Goal: Check status: Check status

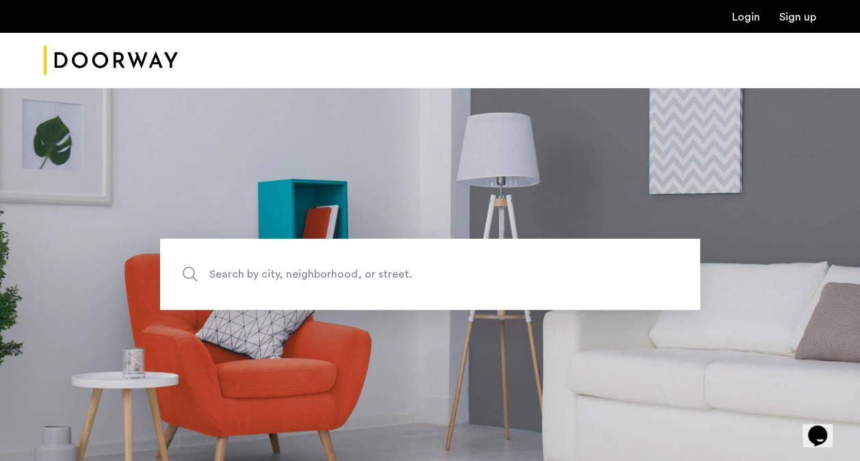
click at [747, 13] on link "Login" at bounding box center [746, 17] width 28 height 11
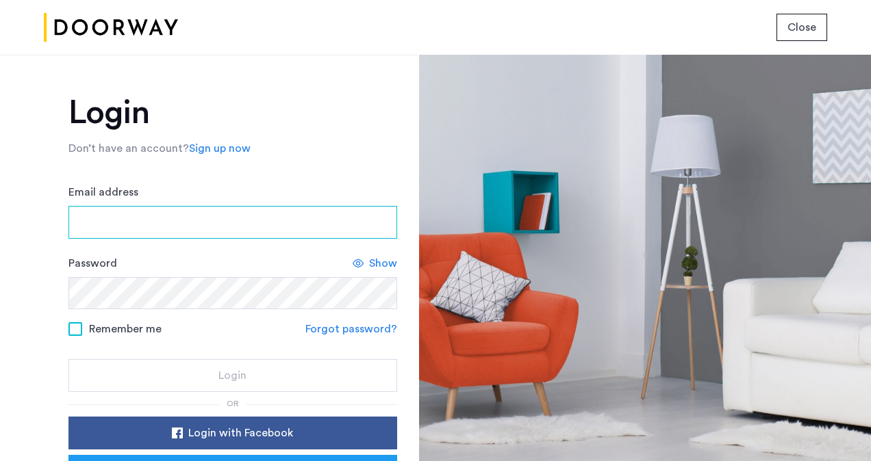
type input "**********"
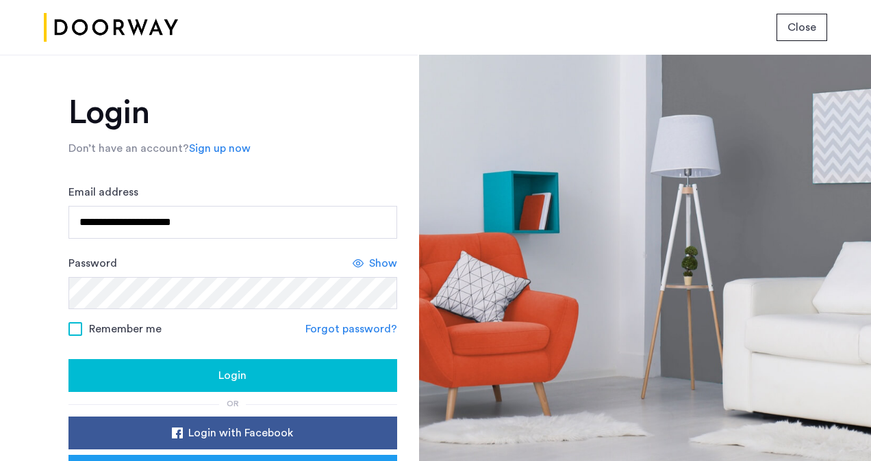
click at [200, 383] on button "Login" at bounding box center [232, 375] width 329 height 33
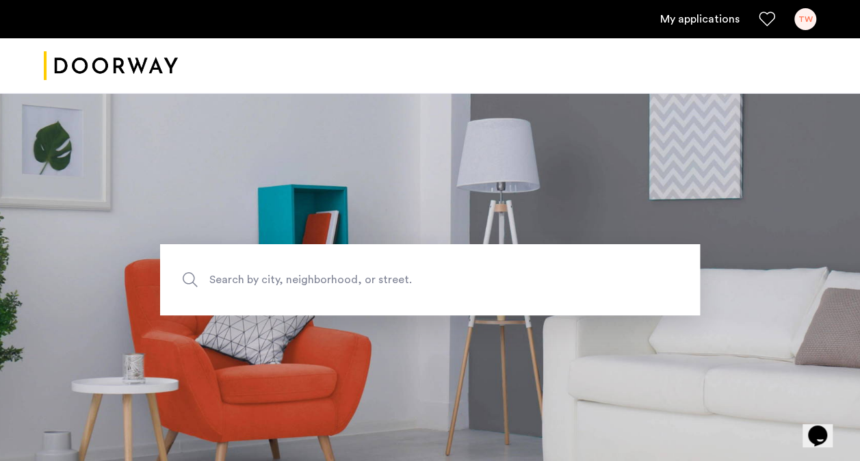
click at [698, 17] on link "My applications" at bounding box center [700, 19] width 79 height 16
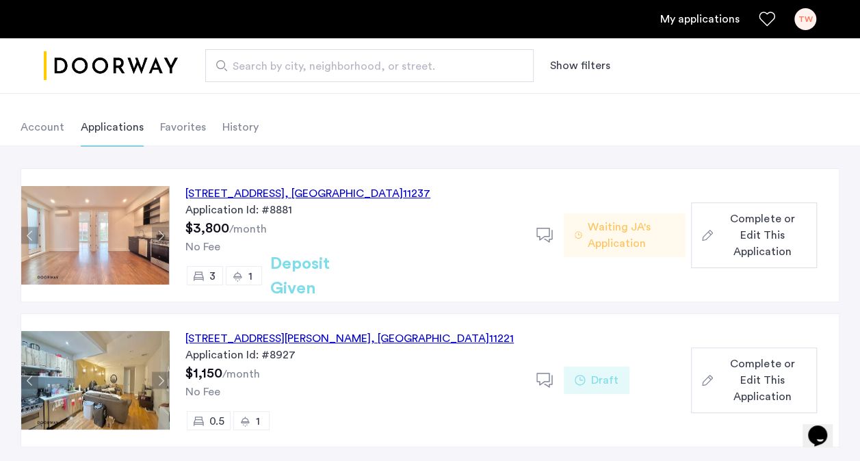
scroll to position [60, 0]
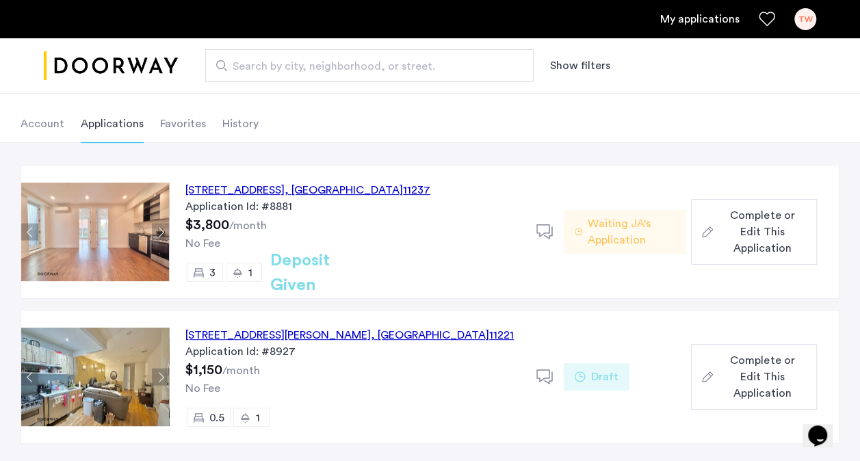
click at [633, 240] on span "Waiting JA's Application" at bounding box center [632, 232] width 88 height 33
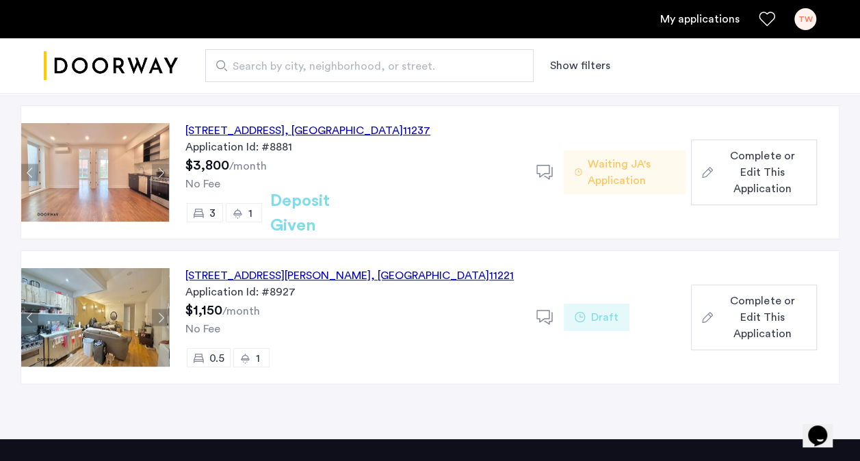
scroll to position [121, 0]
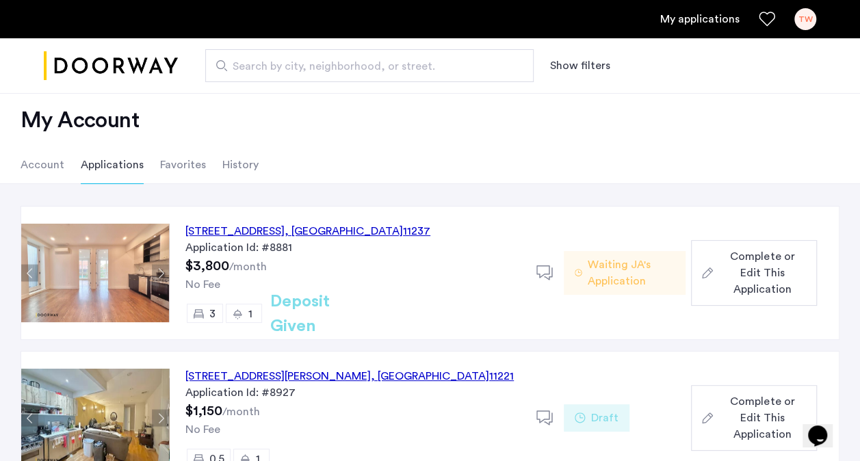
scroll to position [102, 0]
